Goal: Find specific page/section: Find specific page/section

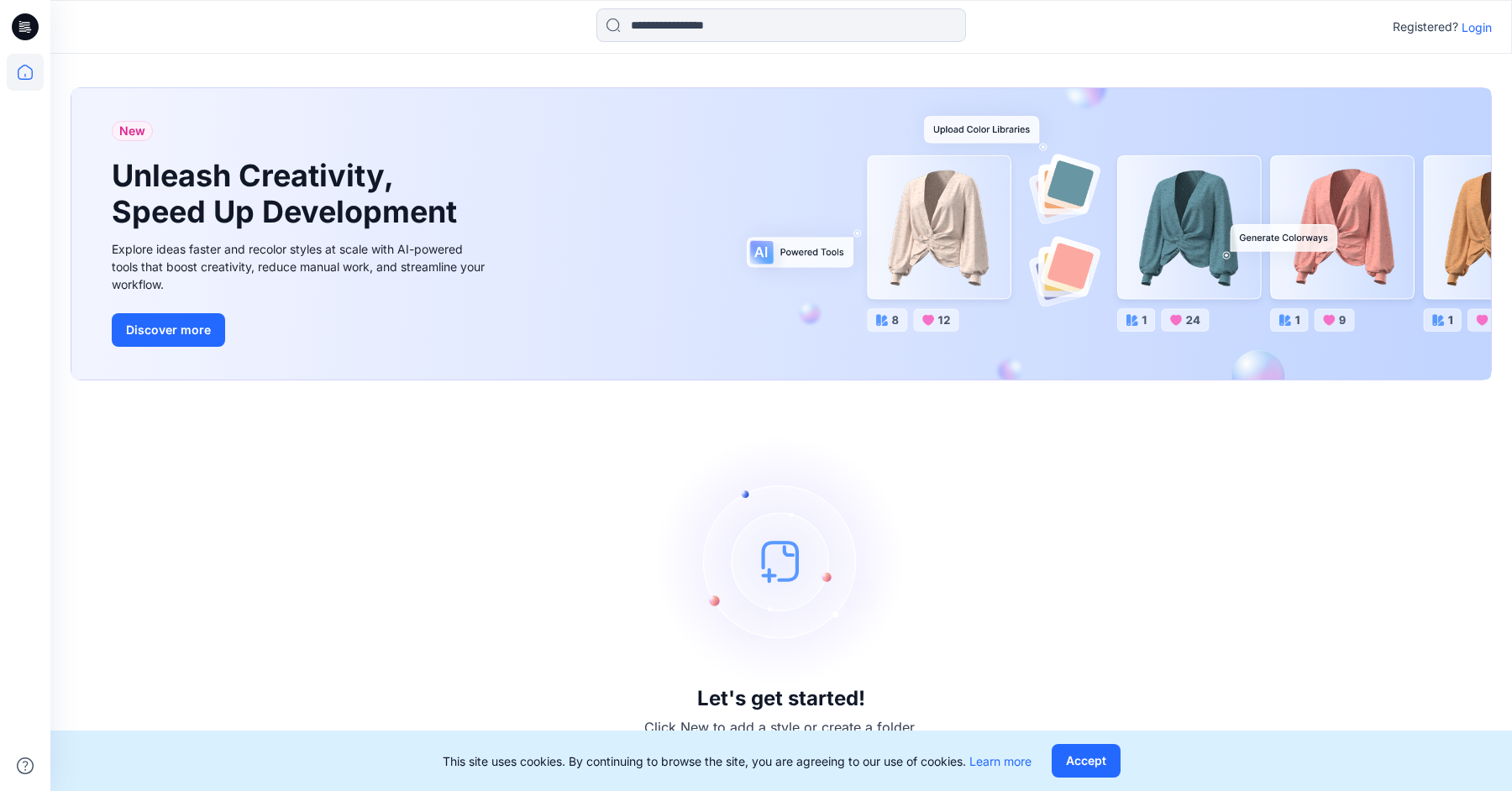
click at [1474, 22] on p "Login" at bounding box center [1476, 27] width 30 height 18
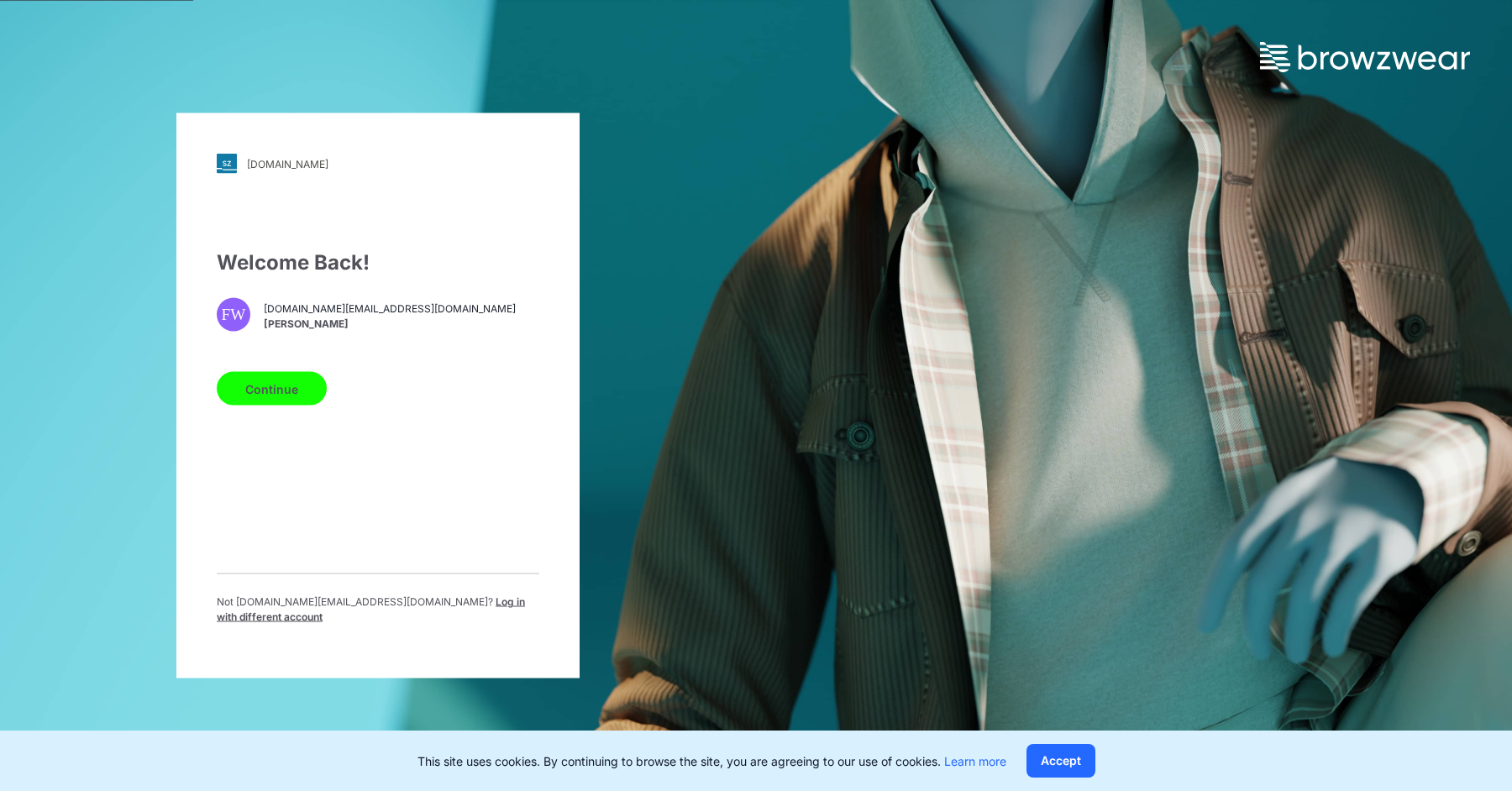
click at [258, 392] on button "Continue" at bounding box center [271, 388] width 110 height 33
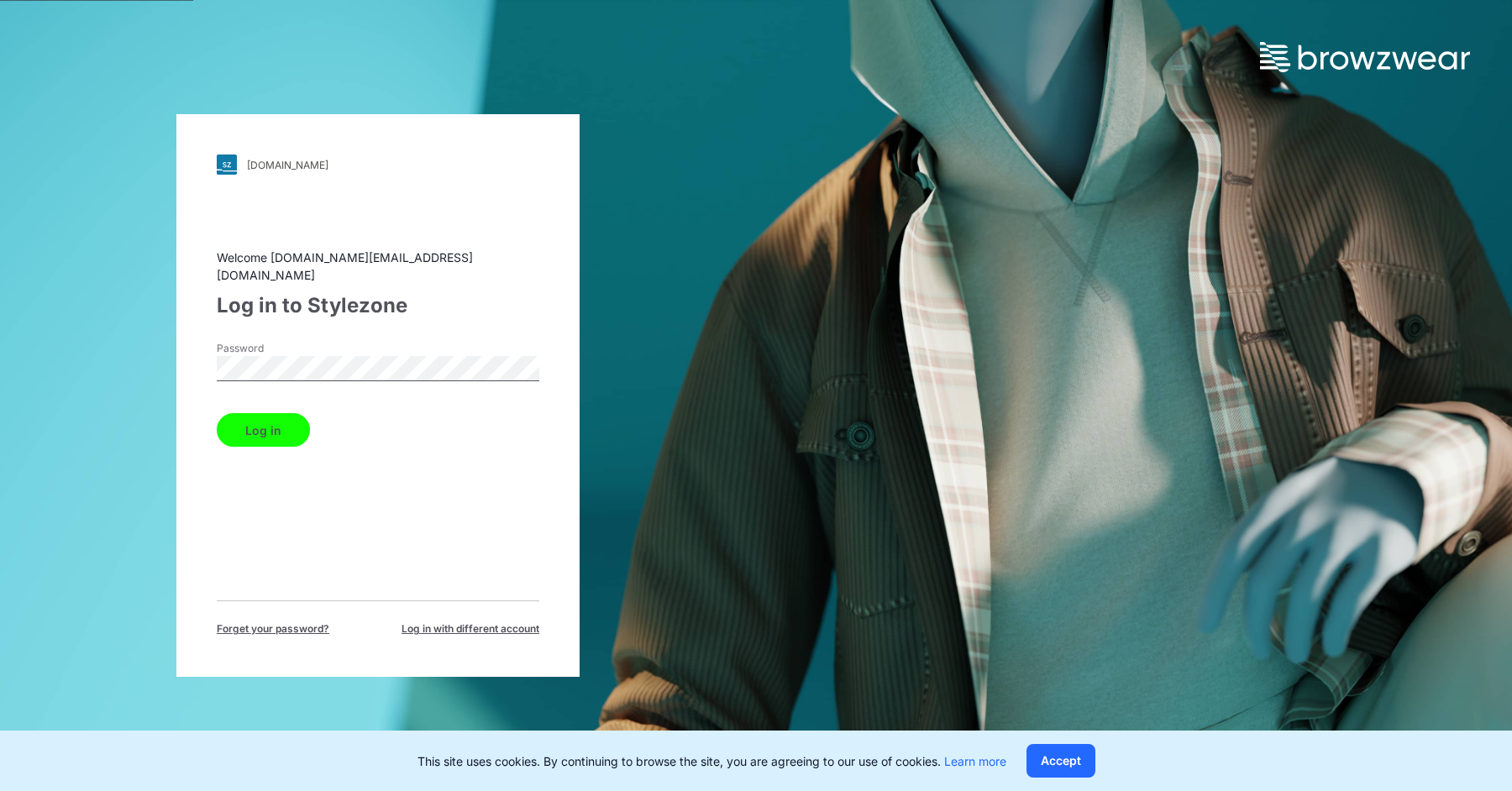
click at [263, 415] on button "Log in" at bounding box center [263, 430] width 93 height 33
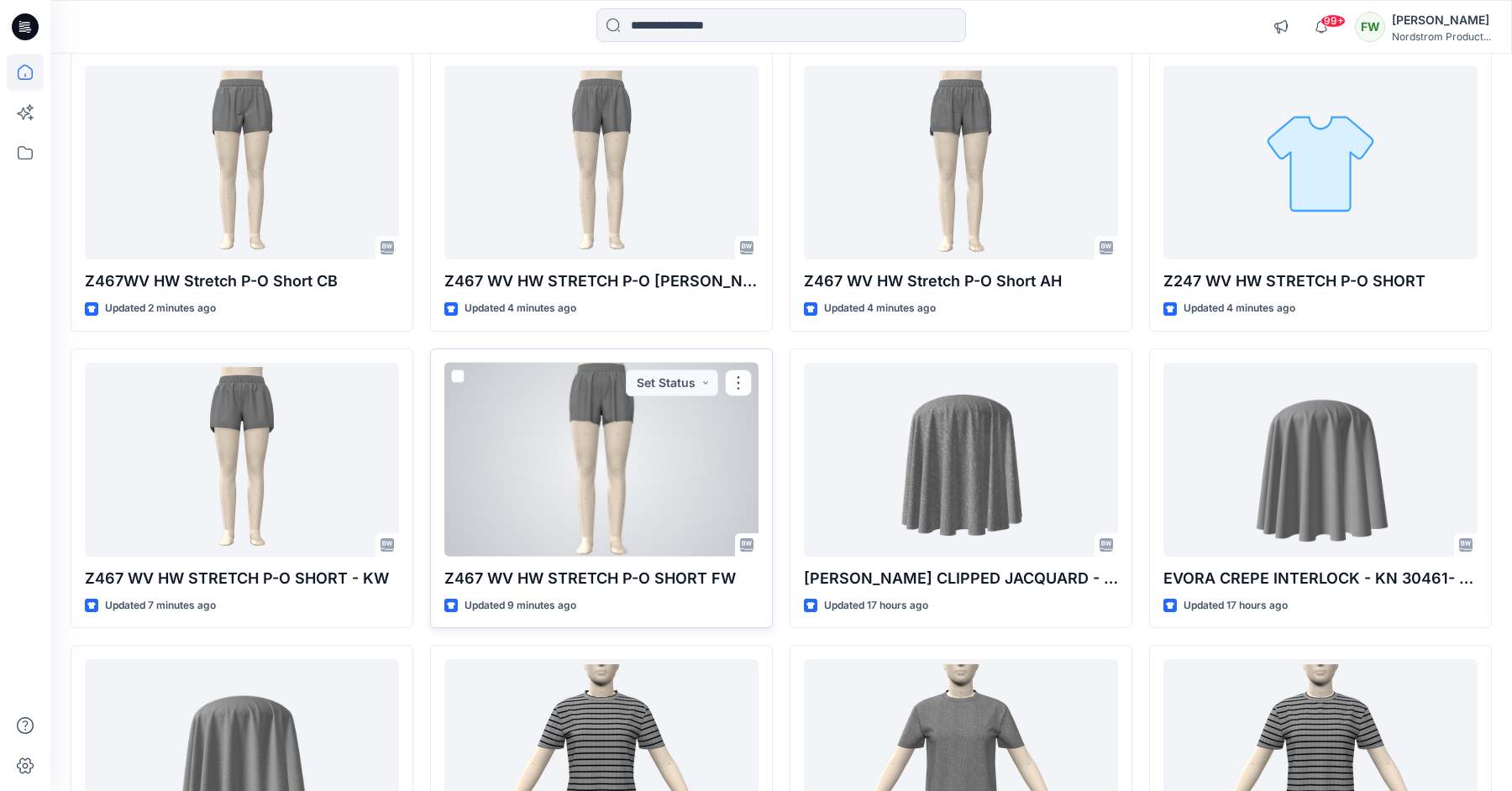
scroll to position [765, 0]
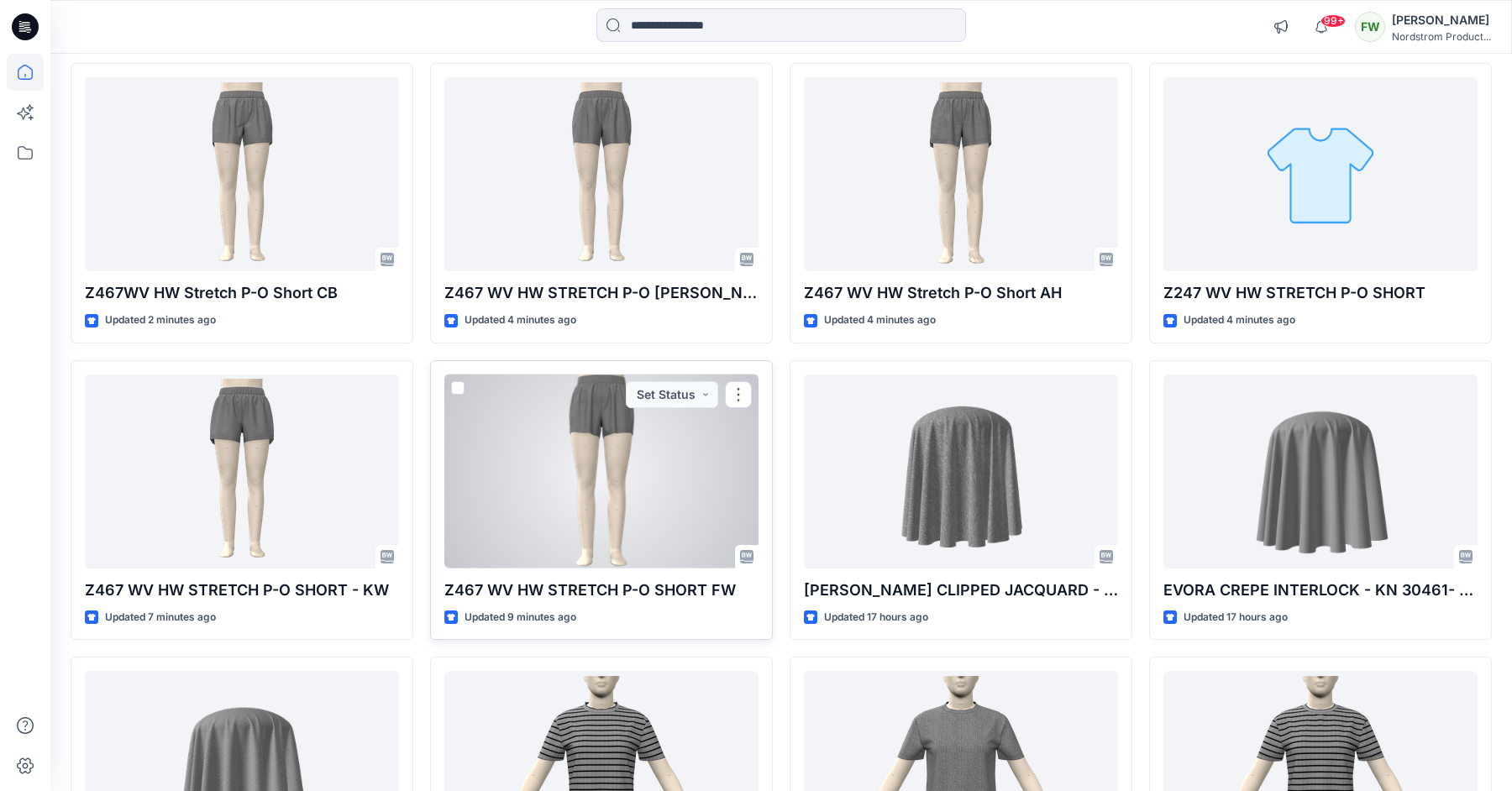
click at [672, 588] on p "Z467 WV HW STRETCH P-O SHORT FW" at bounding box center [601, 591] width 314 height 24
click at [665, 523] on div at bounding box center [601, 471] width 314 height 193
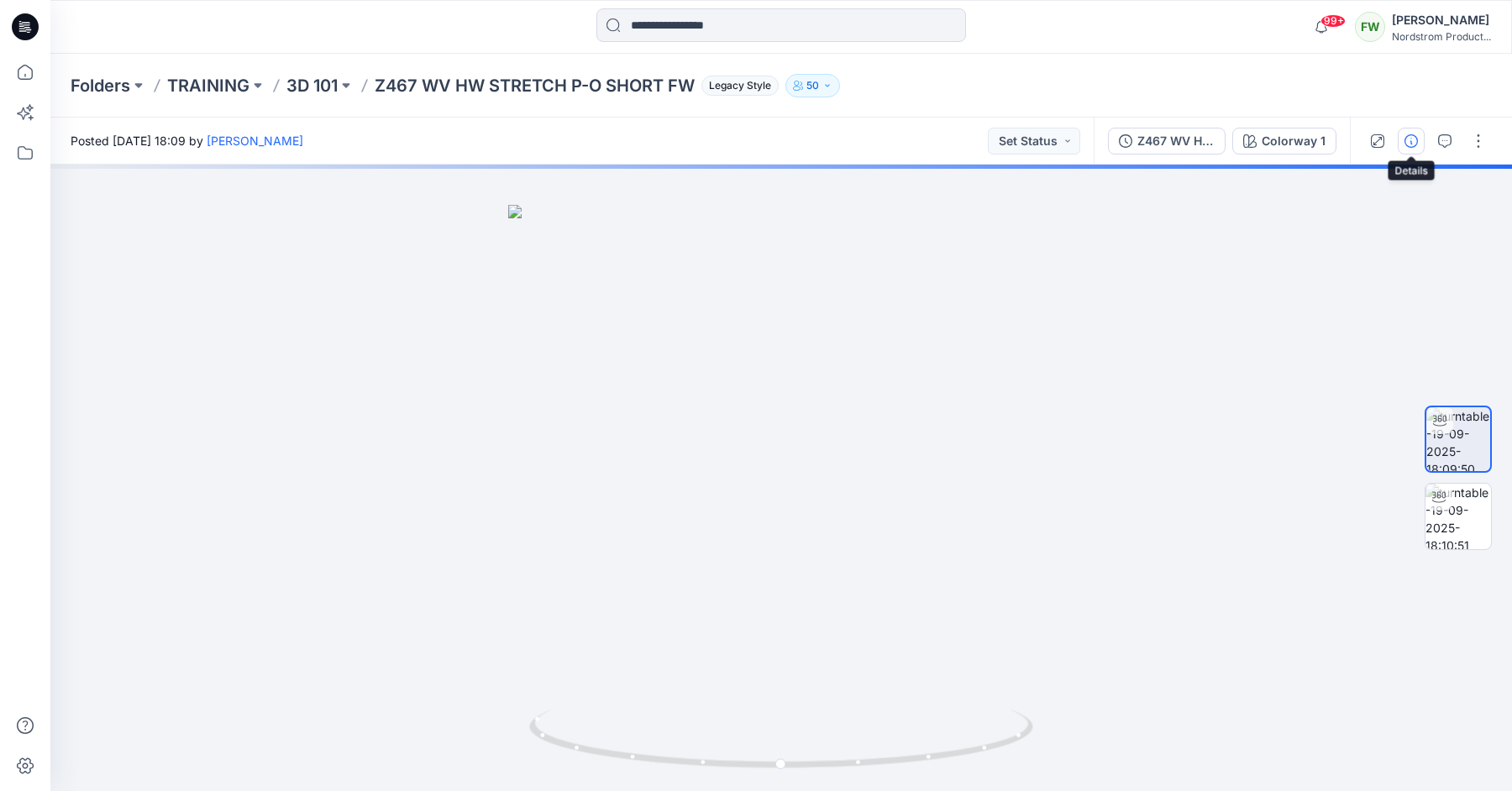
click at [1414, 138] on icon "button" at bounding box center [1411, 141] width 14 height 14
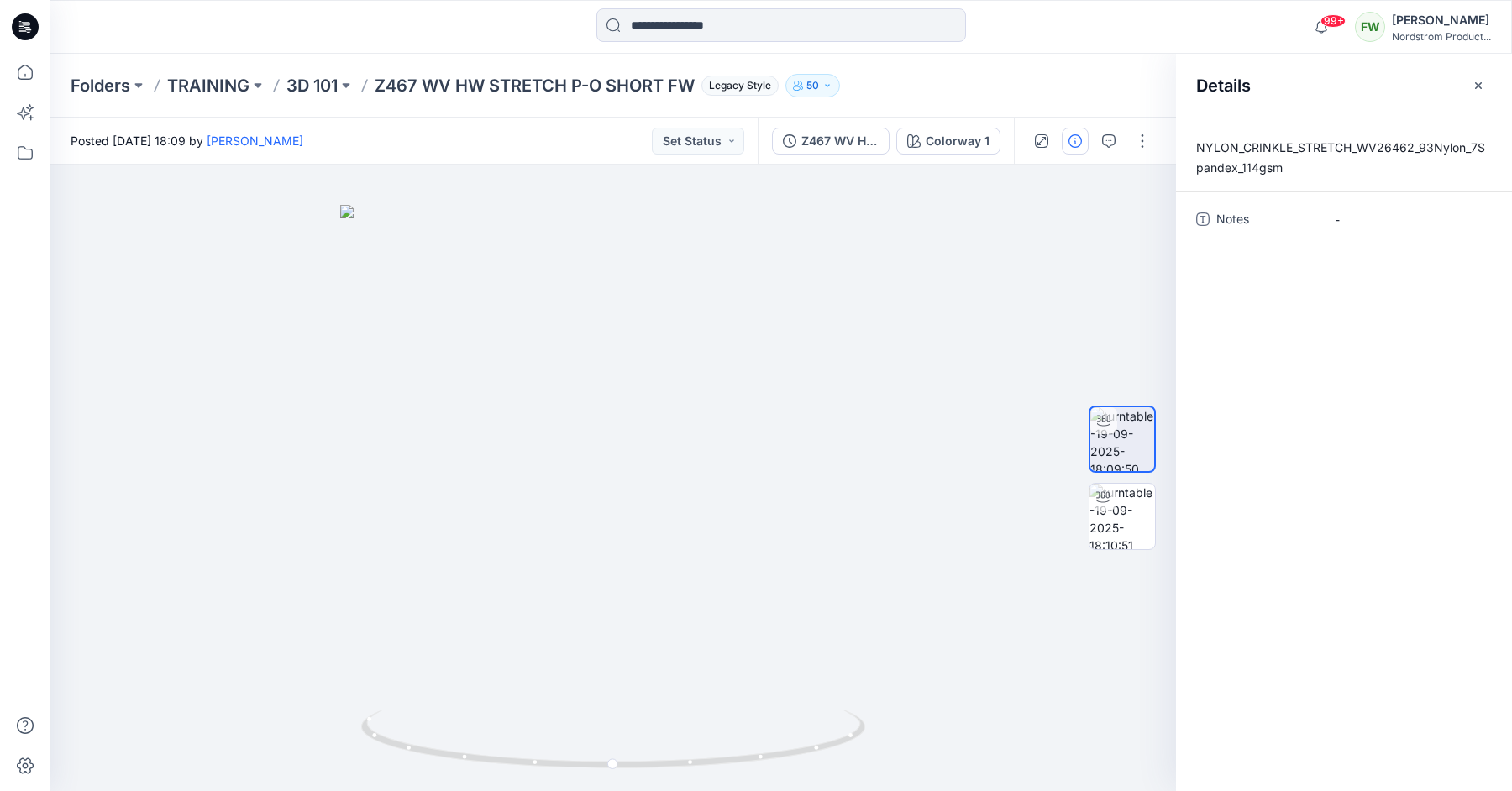
click at [1231, 218] on span "Notes" at bounding box center [1266, 221] width 101 height 24
click at [1221, 219] on span "Notes" at bounding box center [1266, 221] width 101 height 24
click at [1324, 316] on div "NYLON_CRINKLE_STRETCH_WV26462_93Nylon_7Spandex_114gsm Notes -" at bounding box center [1344, 454] width 336 height 673
drag, startPoint x: 1344, startPoint y: 209, endPoint x: 1352, endPoint y: 221, distance: 14.4
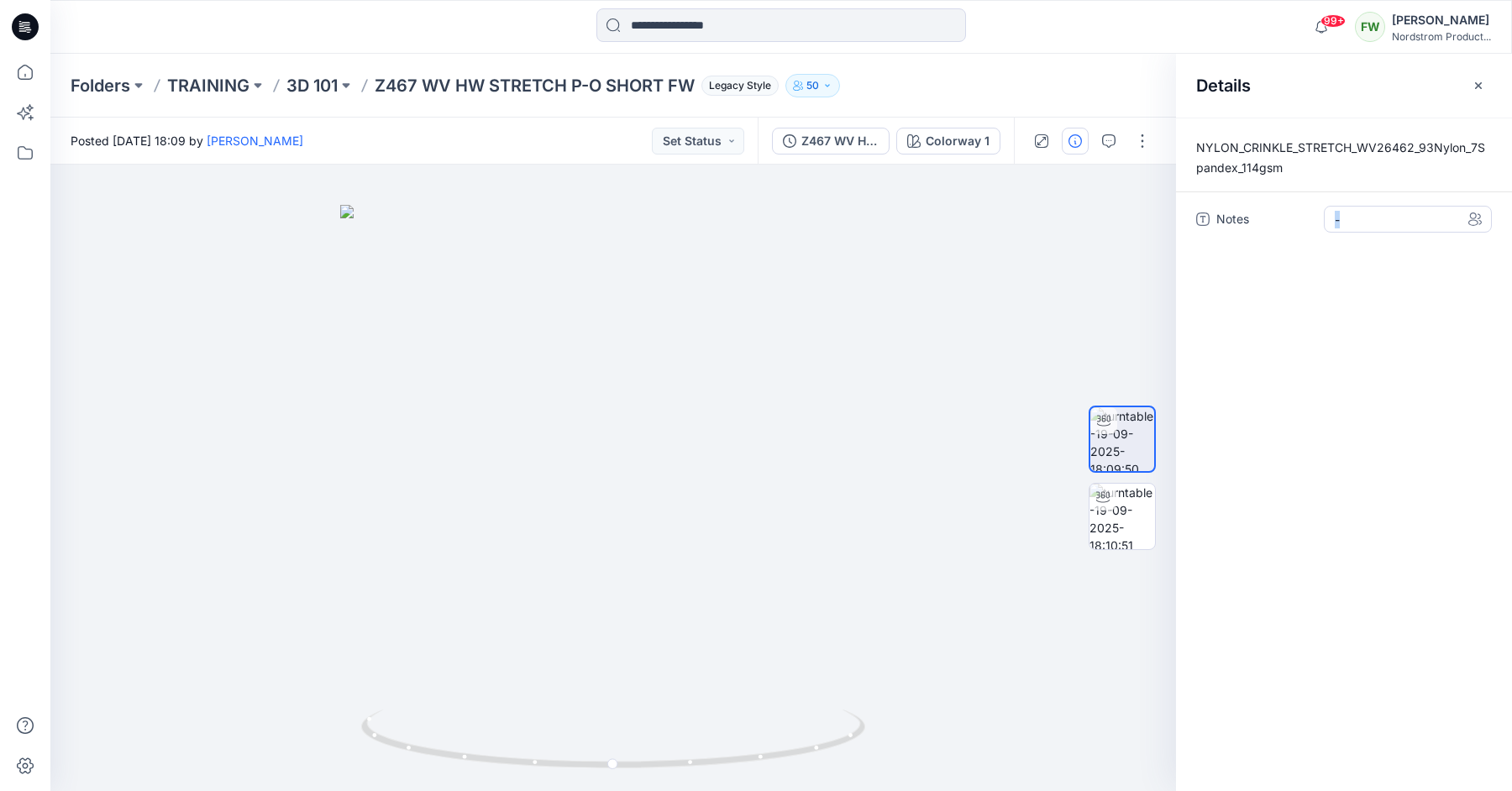
click at [1352, 221] on div "-" at bounding box center [1407, 219] width 168 height 27
click at [1330, 346] on div "NYLON_CRINKLE_STRETCH_WV26462_93Nylon_7Spandex_114gsm Notes -" at bounding box center [1344, 454] width 336 height 673
click at [1473, 84] on icon "button" at bounding box center [1478, 86] width 14 height 14
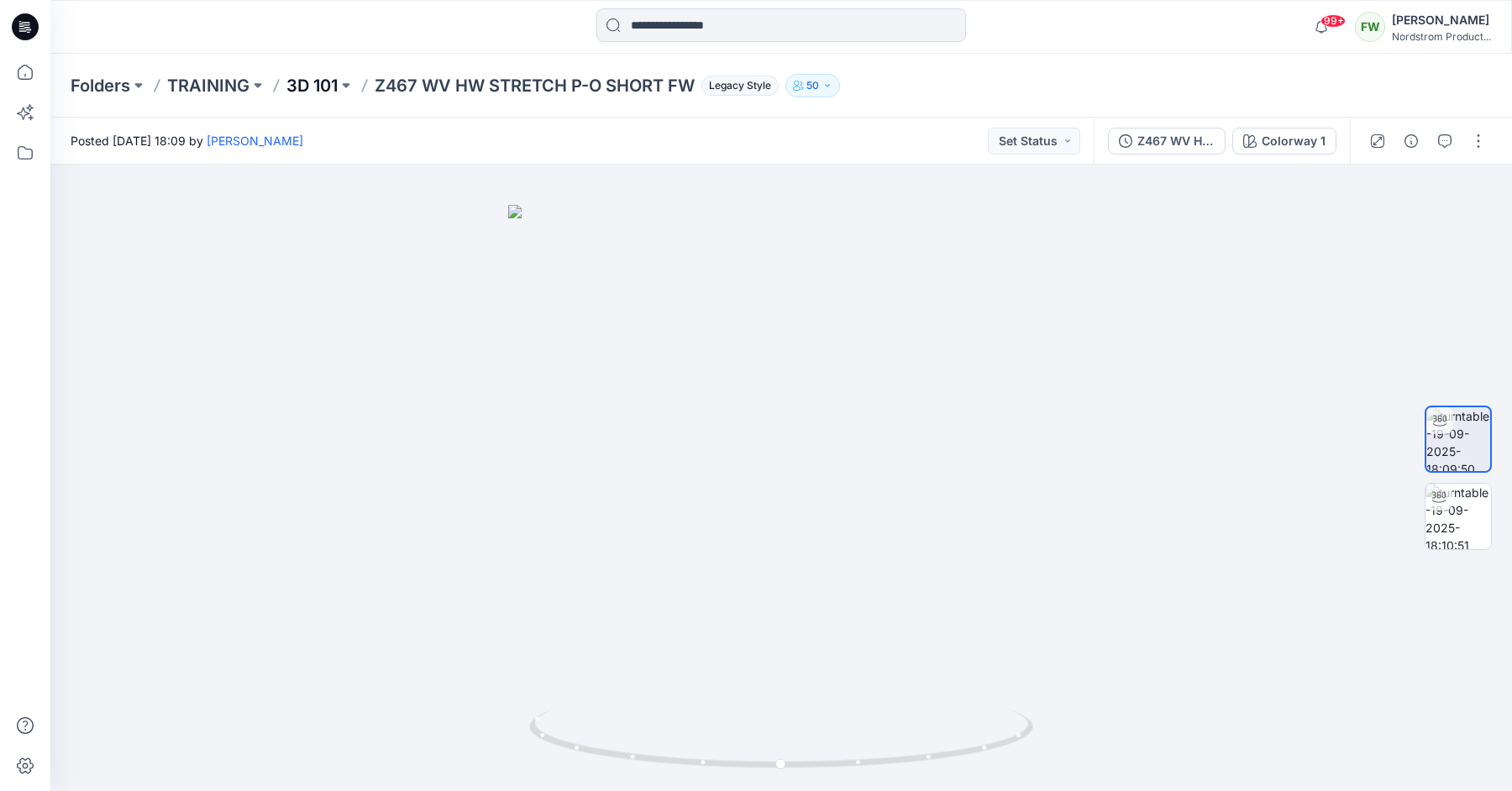
click at [315, 95] on p "3D 101" at bounding box center [312, 86] width 51 height 24
